Goal: Browse casually

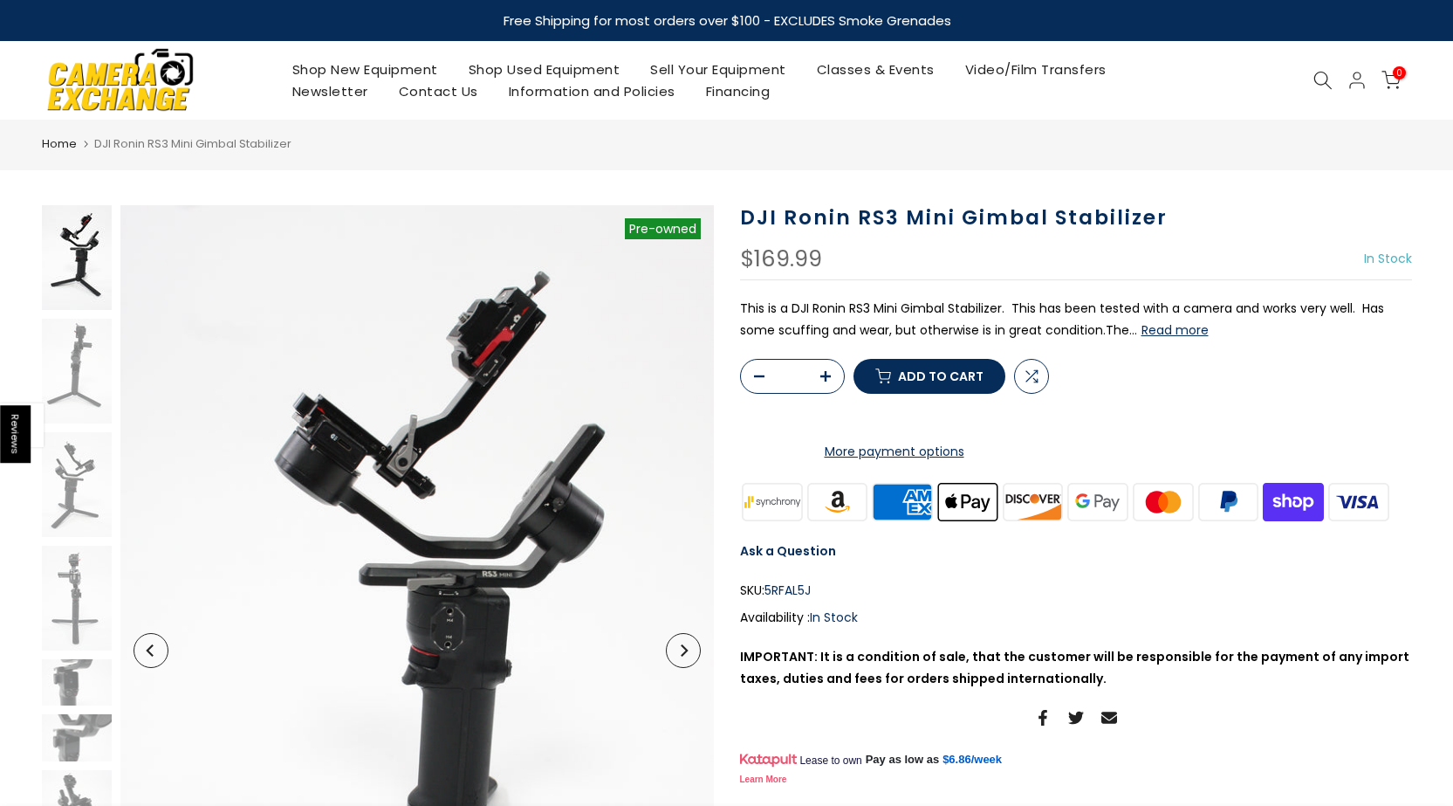
click at [1184, 323] on button "Read more" at bounding box center [1175, 330] width 67 height 16
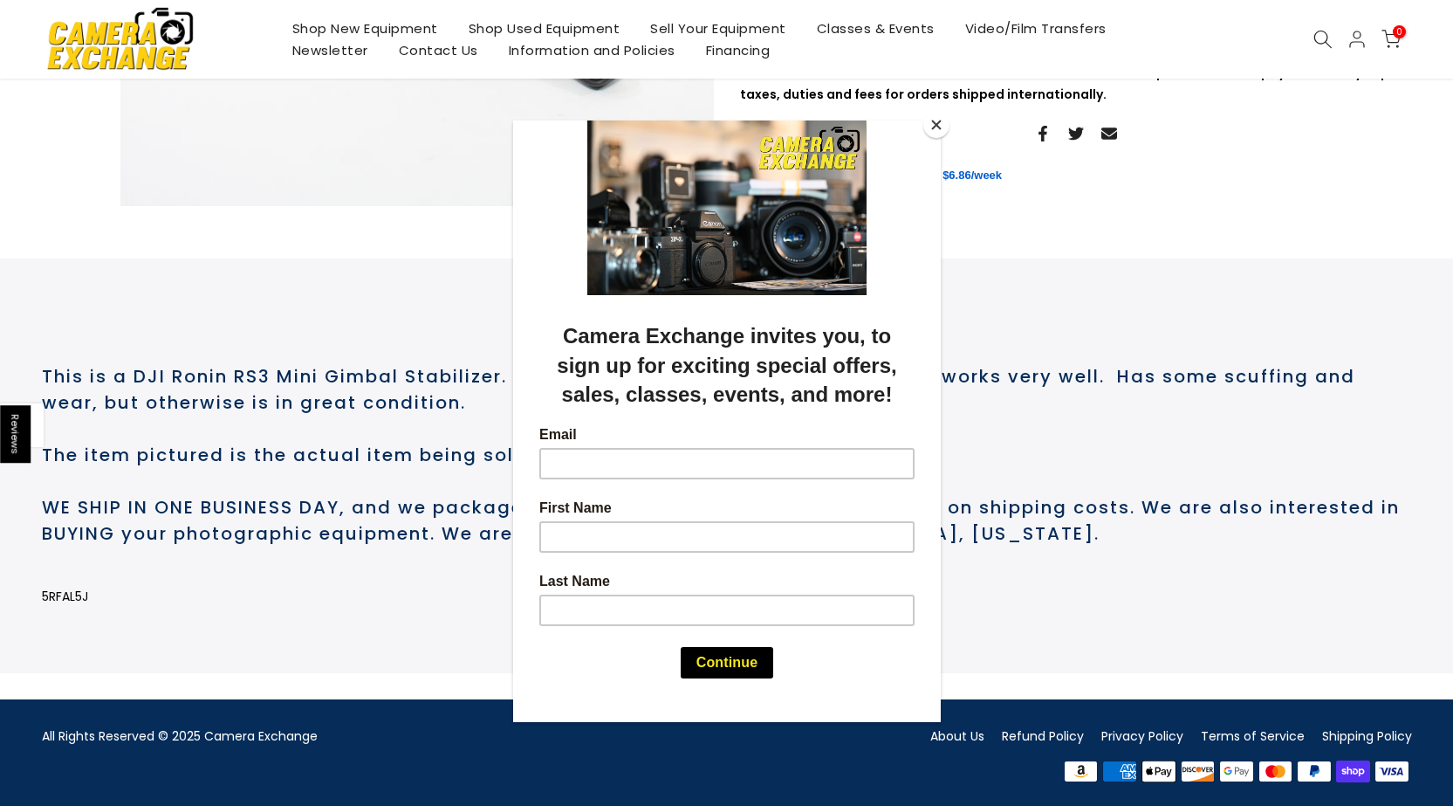
scroll to position [895, 0]
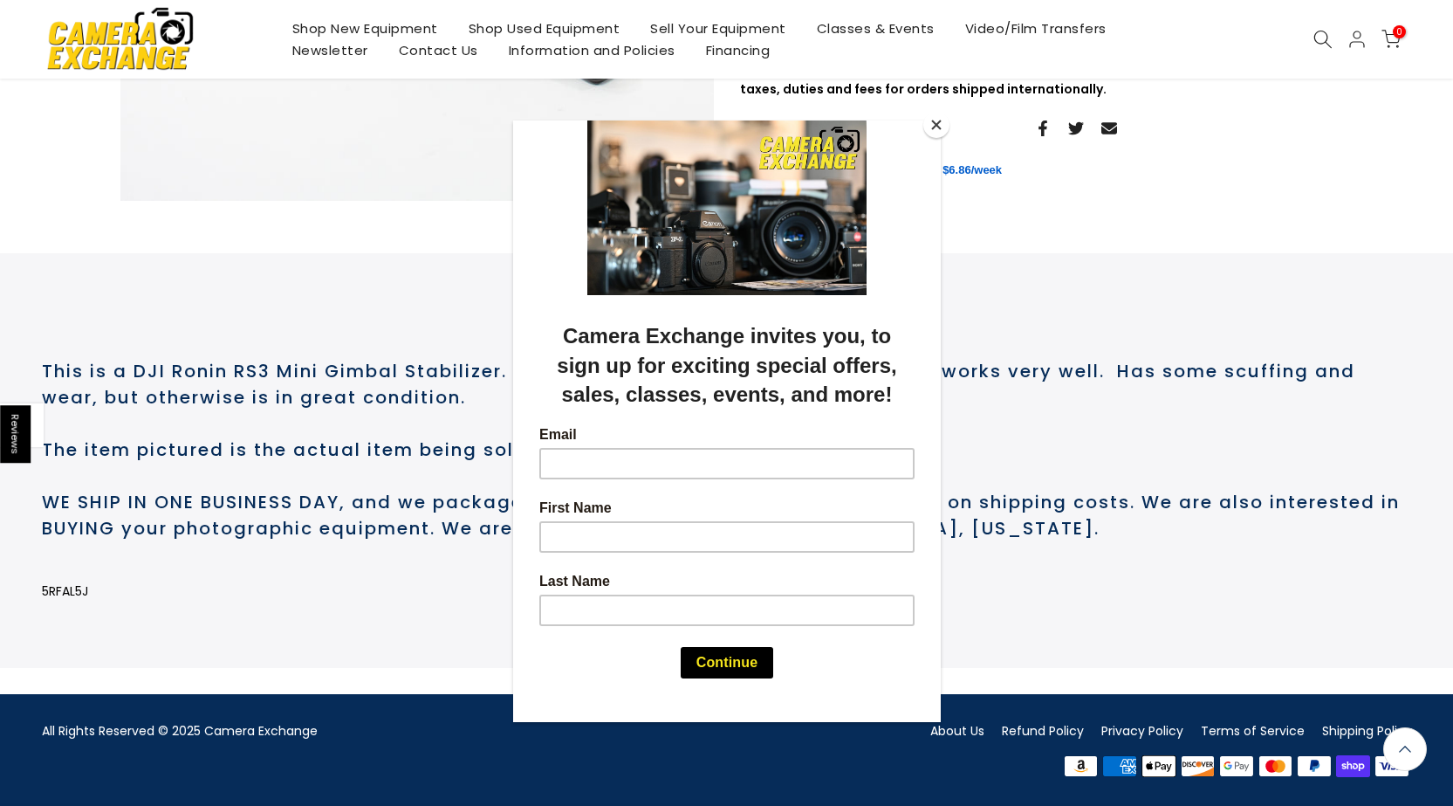
click at [937, 125] on button "Close" at bounding box center [936, 125] width 26 height 26
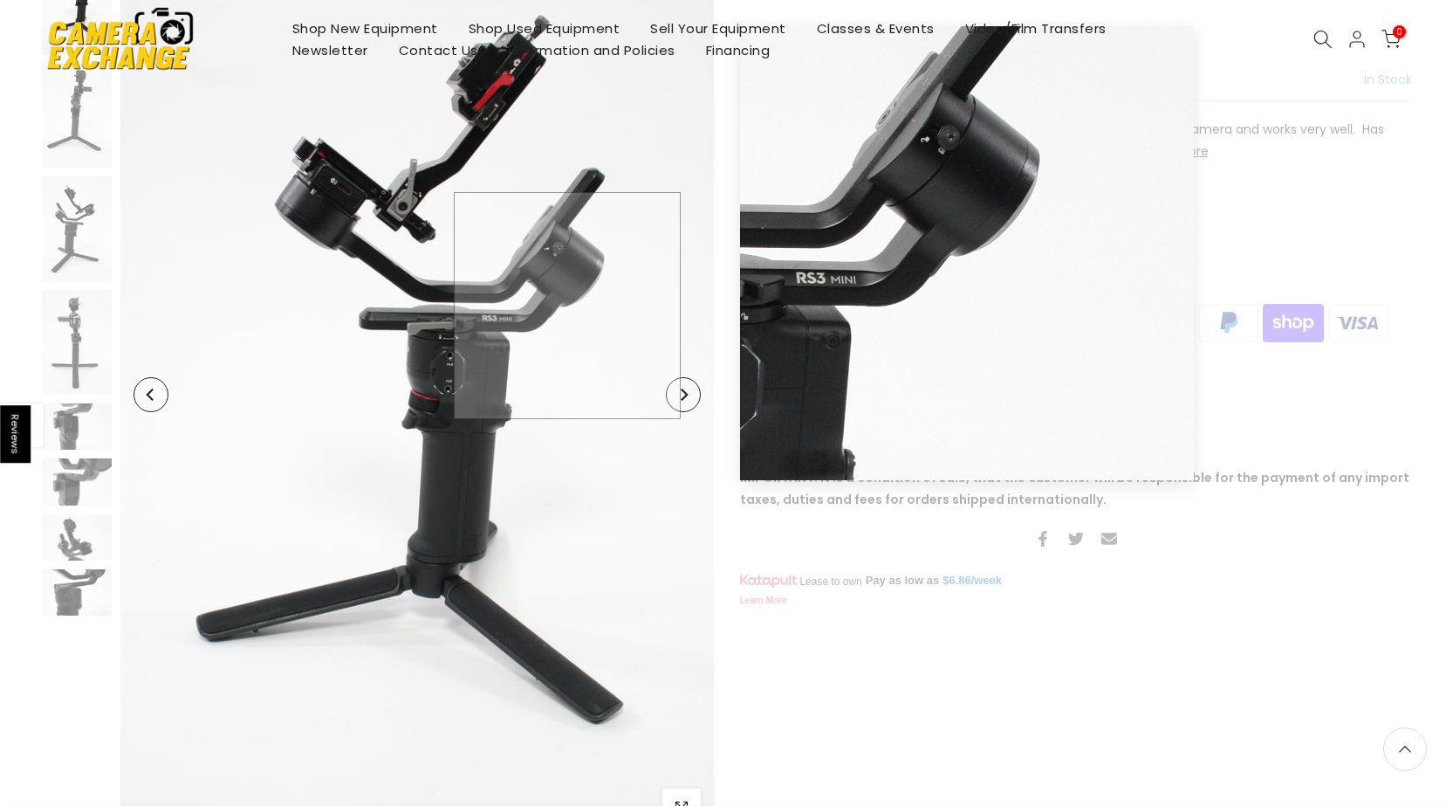
scroll to position [22, 0]
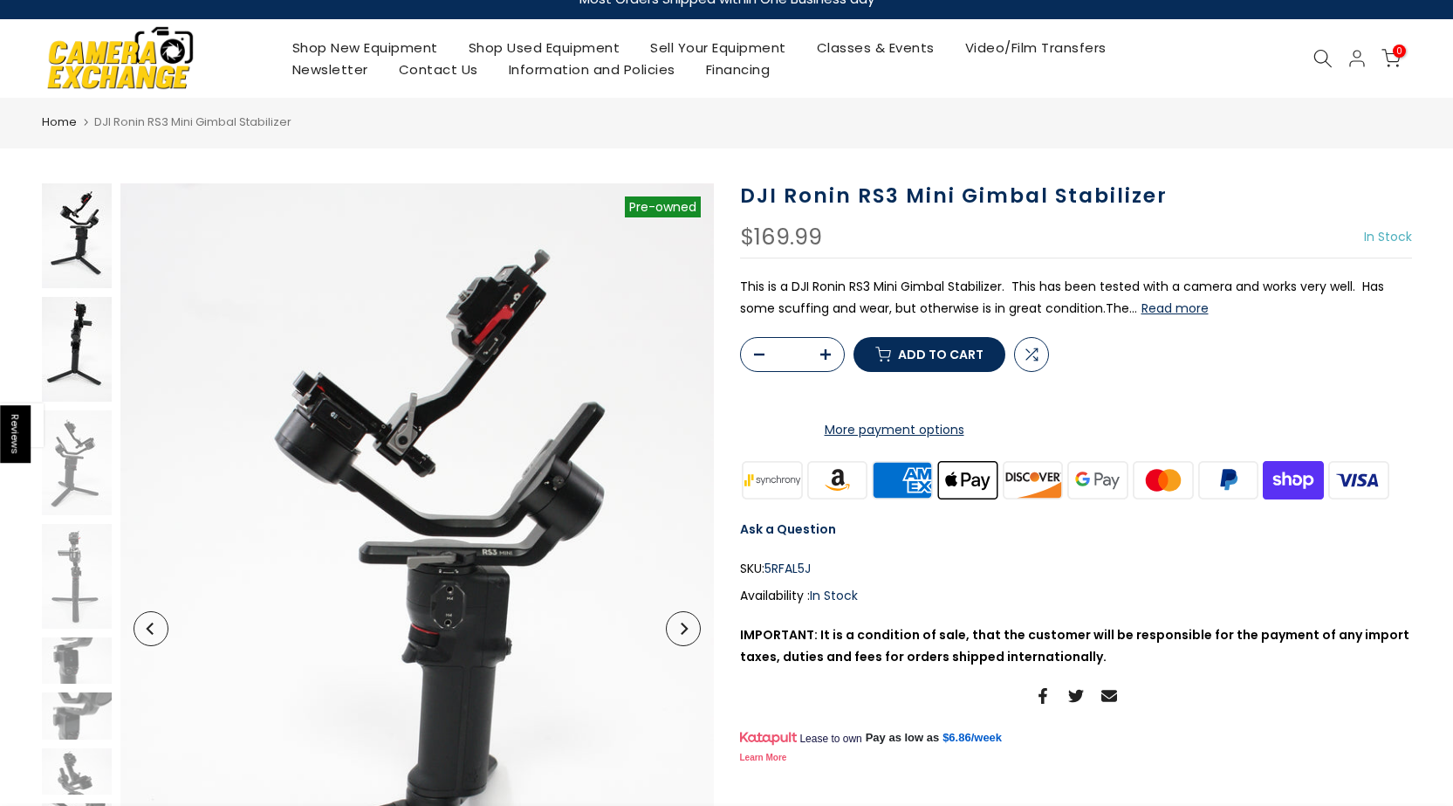
click at [94, 355] on img at bounding box center [77, 349] width 70 height 105
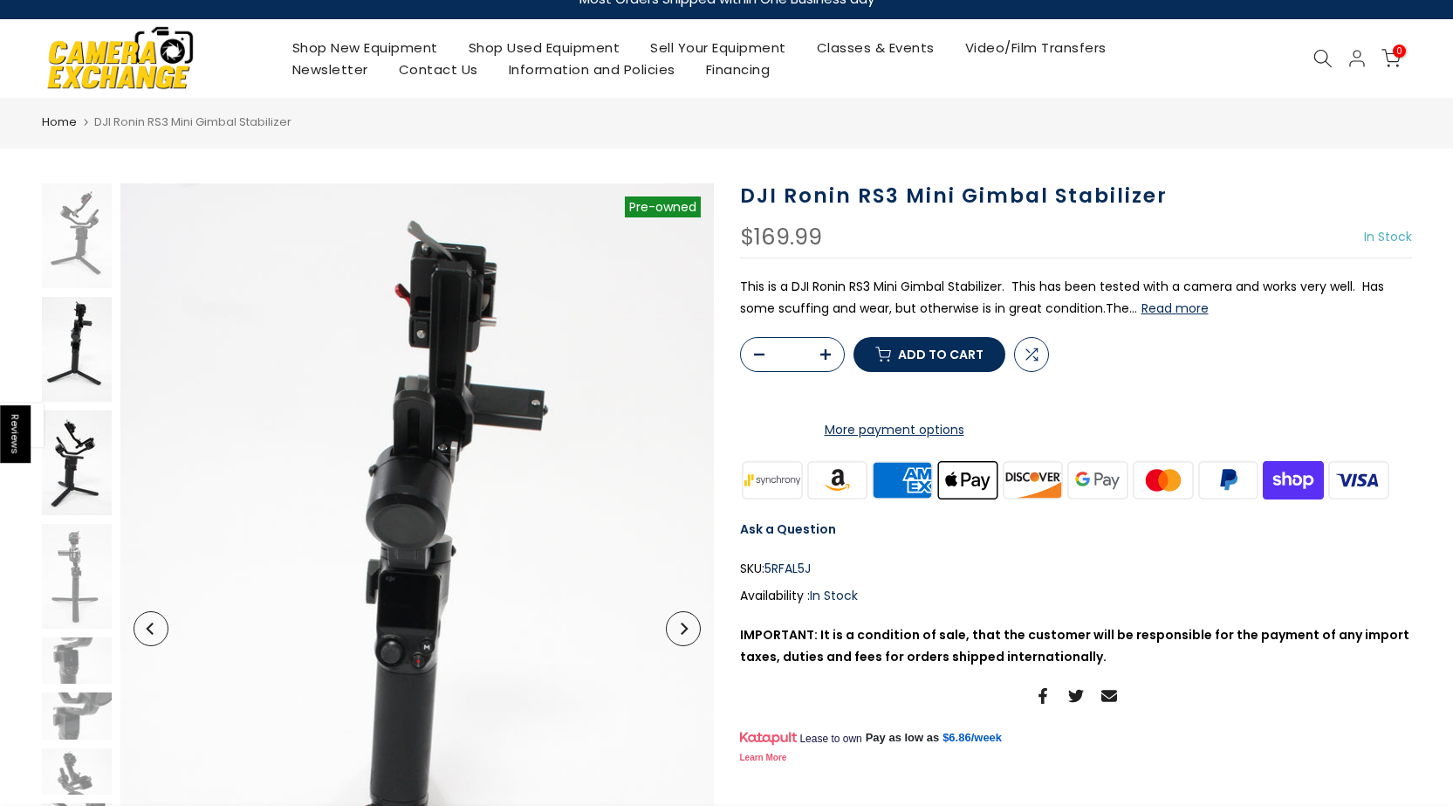
click at [90, 438] on img at bounding box center [77, 462] width 70 height 105
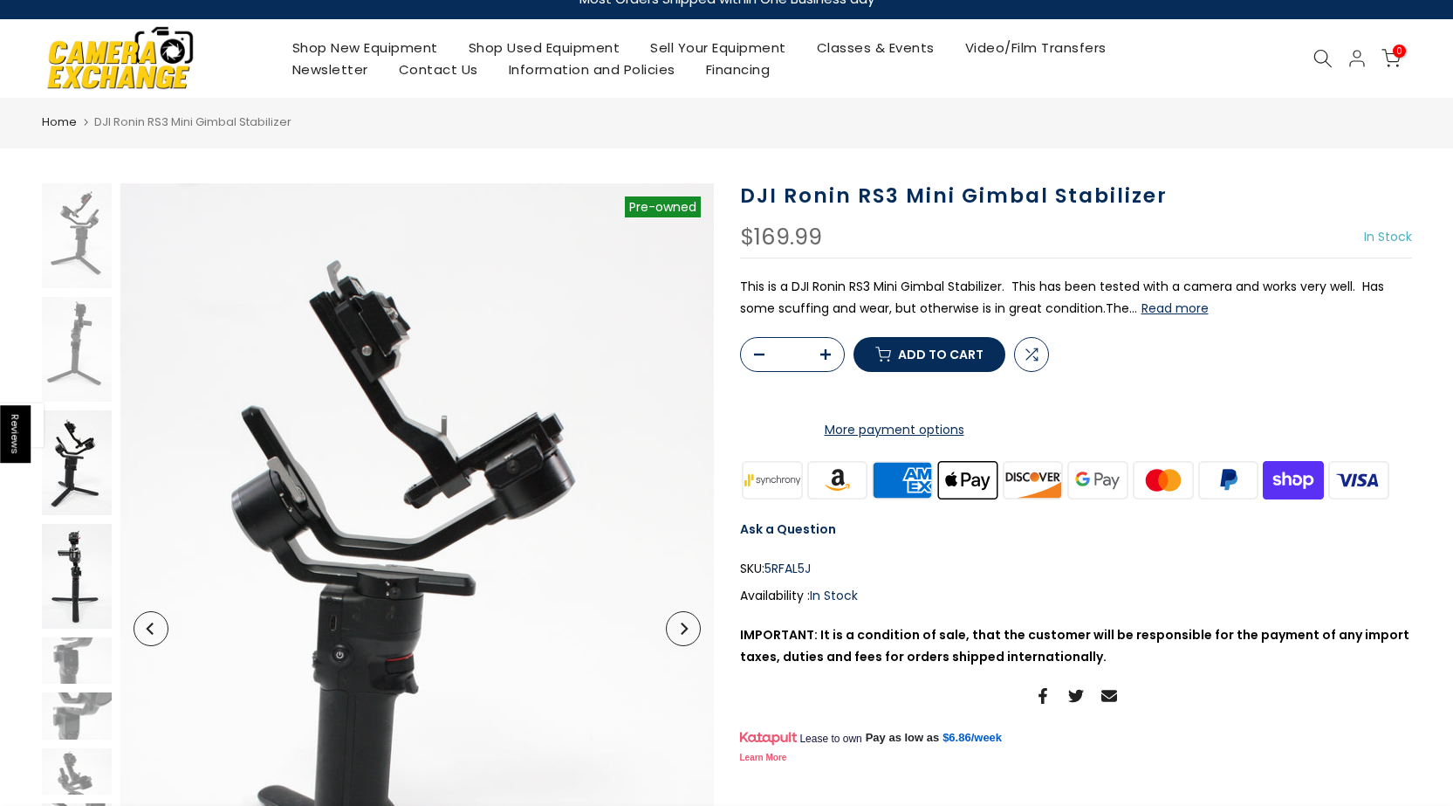
click at [89, 536] on img at bounding box center [77, 576] width 70 height 105
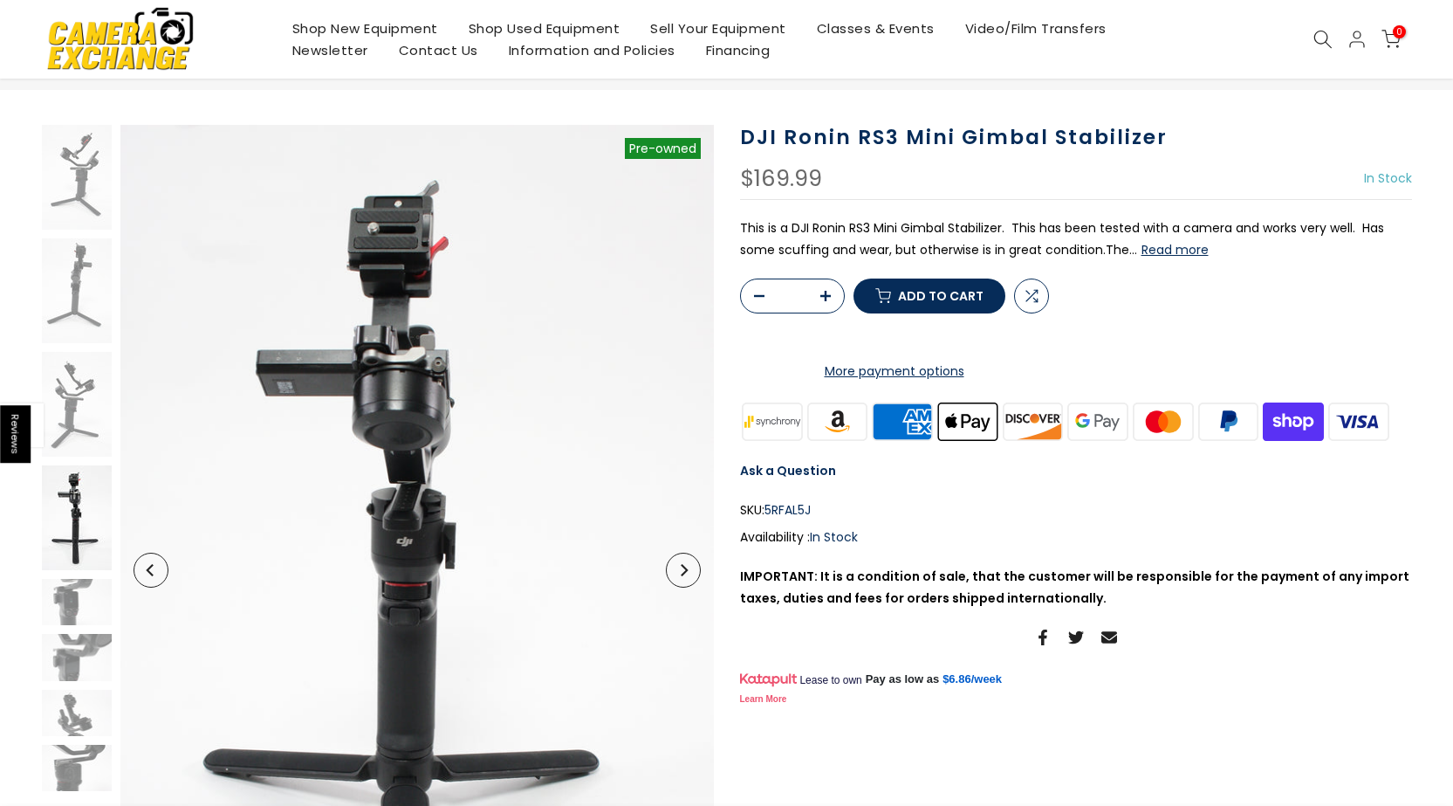
scroll to position [196, 0]
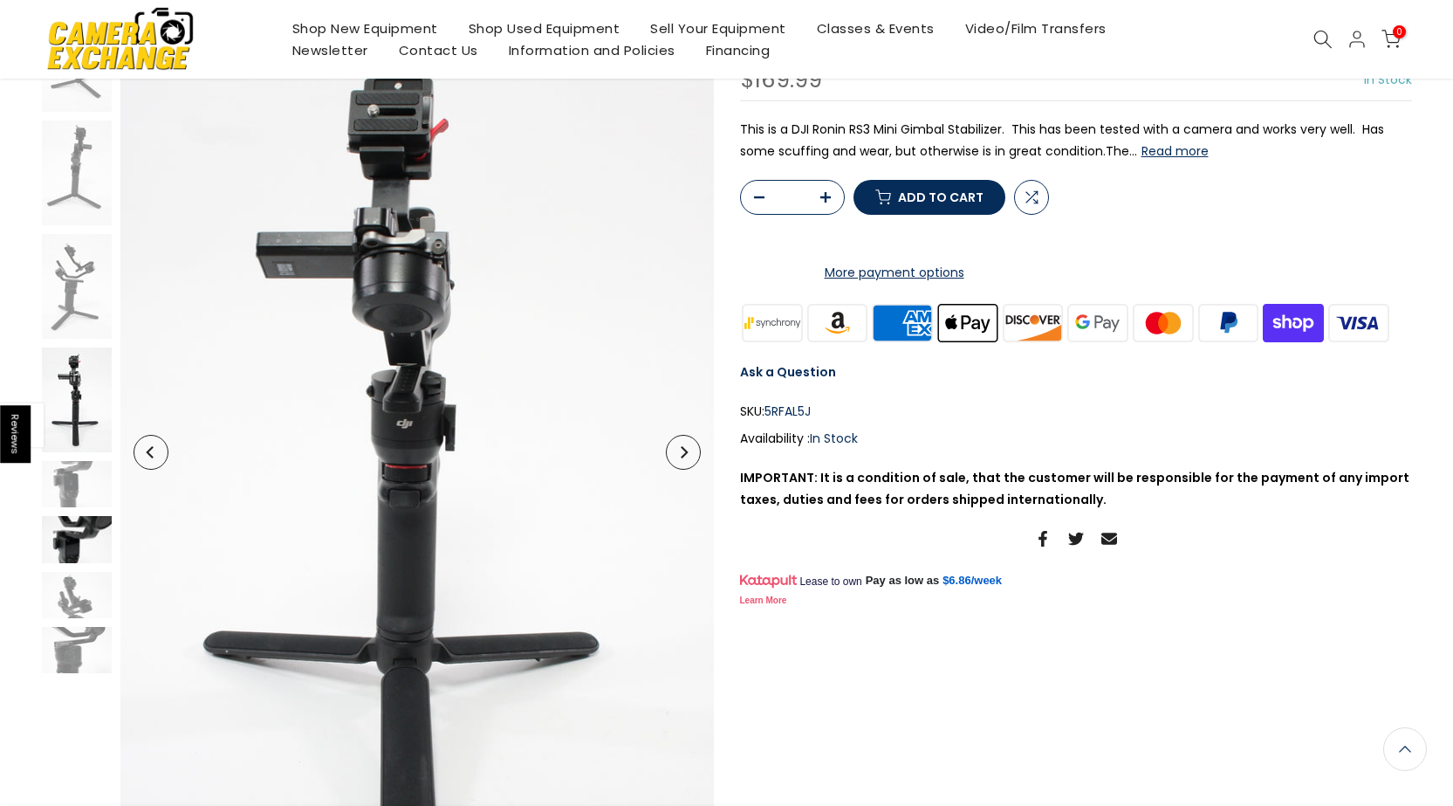
click at [65, 539] on img at bounding box center [77, 539] width 70 height 46
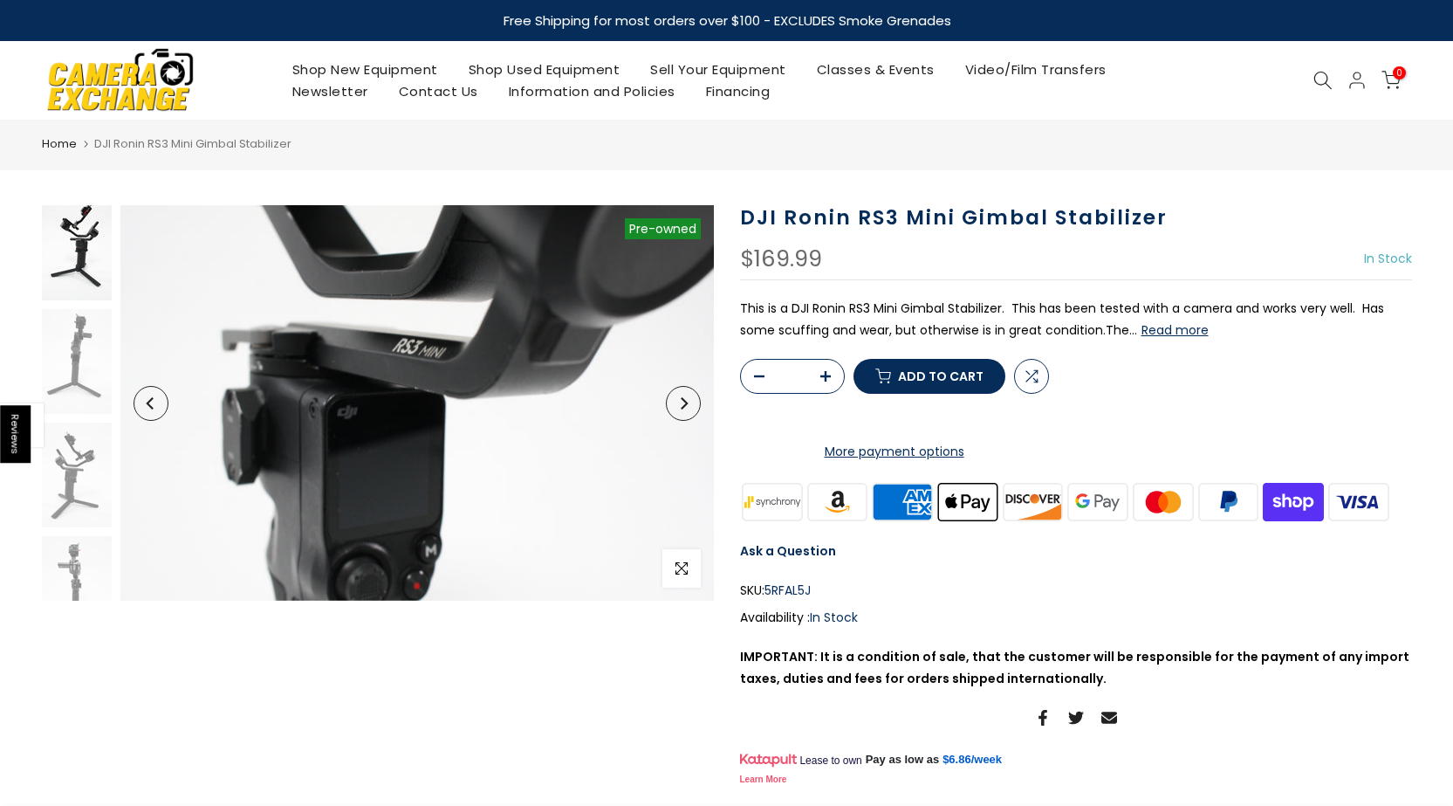
scroll to position [9, 0]
click at [72, 267] on img at bounding box center [77, 248] width 70 height 105
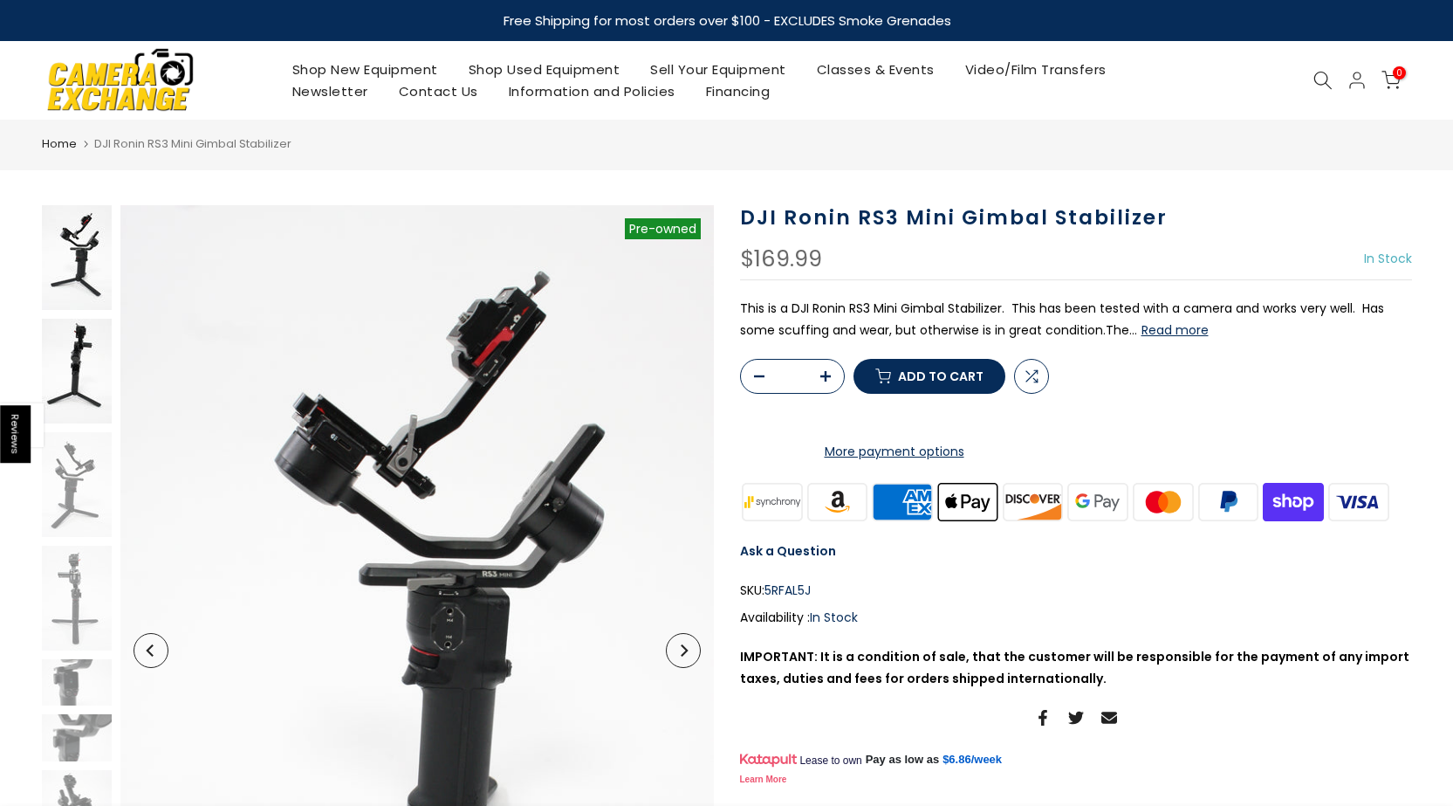
click at [67, 390] on img at bounding box center [77, 371] width 70 height 105
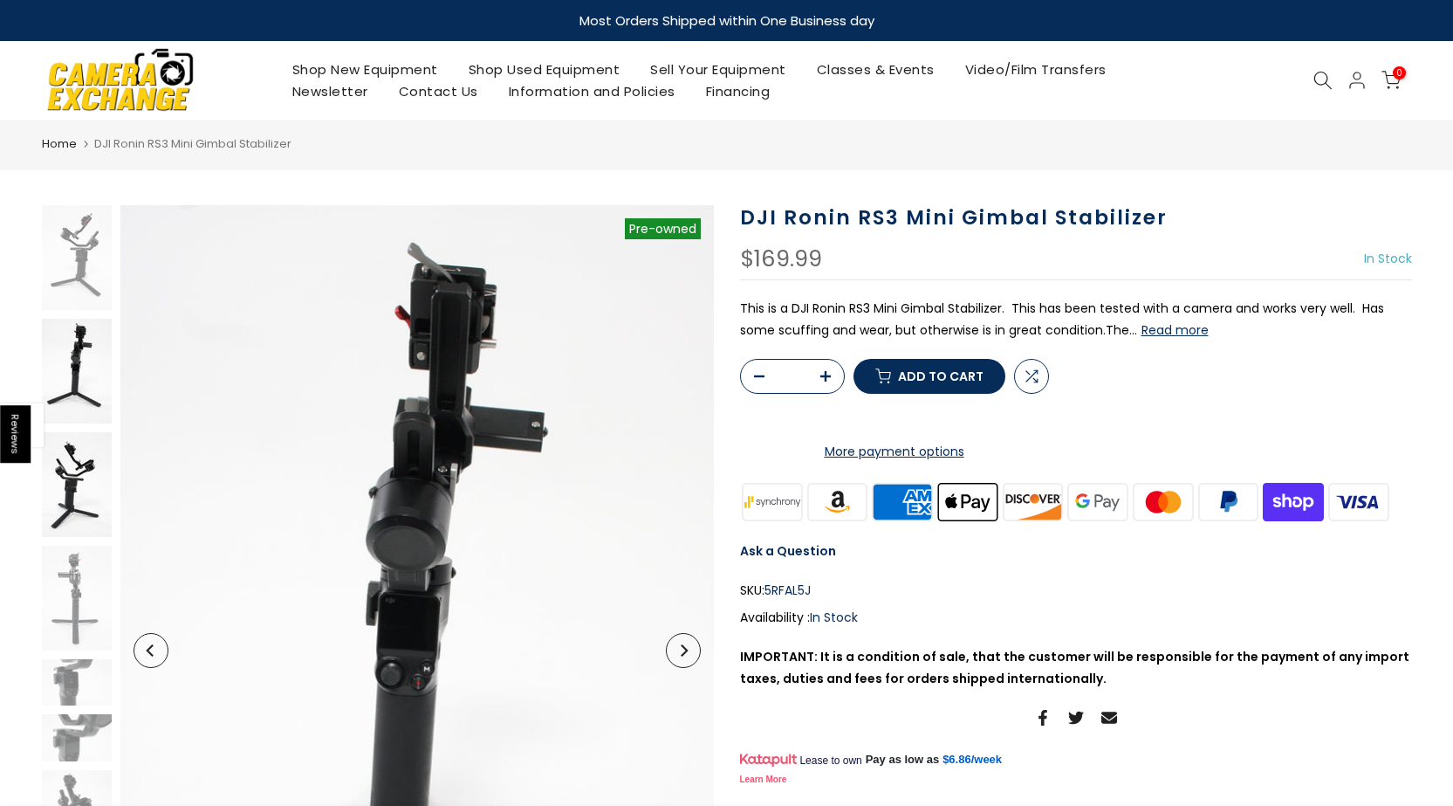
click at [79, 467] on img at bounding box center [77, 484] width 70 height 105
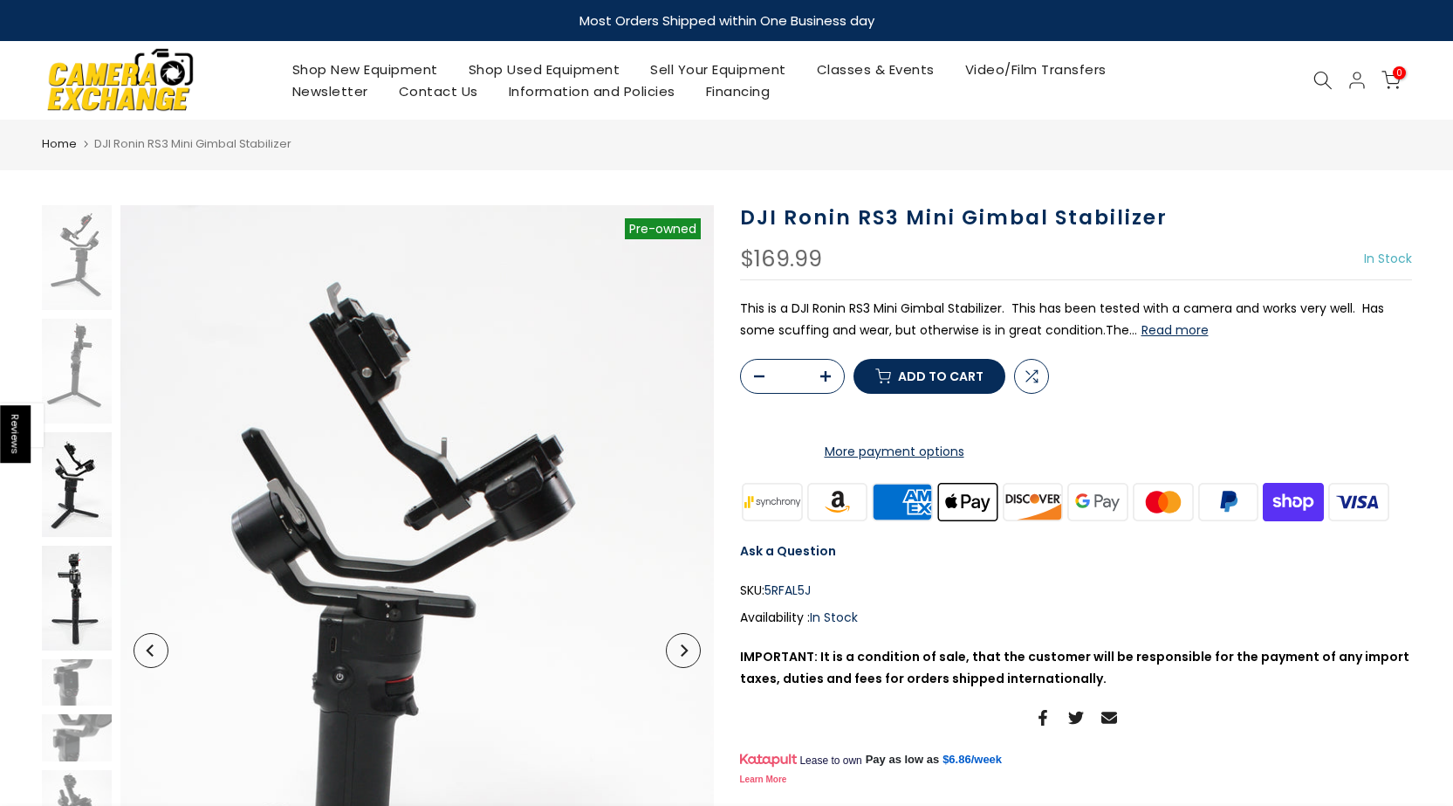
click at [85, 575] on img at bounding box center [77, 598] width 70 height 105
